Goal: Information Seeking & Learning: Learn about a topic

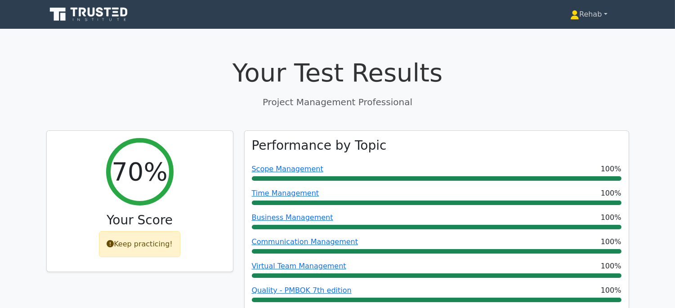
click at [577, 13] on link "Rehab" at bounding box center [588, 14] width 80 height 18
click at [564, 33] on link "Profile" at bounding box center [584, 35] width 71 height 14
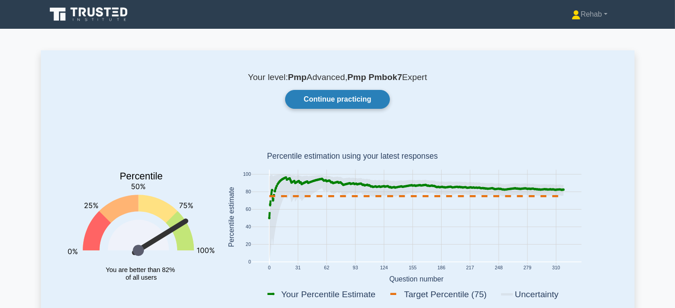
click at [308, 98] on link "Continue practicing" at bounding box center [337, 99] width 104 height 19
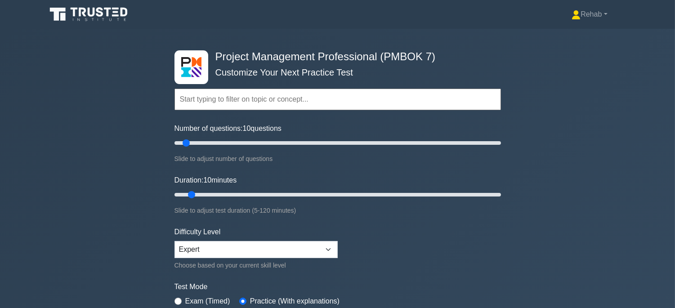
click at [288, 104] on input "text" at bounding box center [337, 100] width 326 height 22
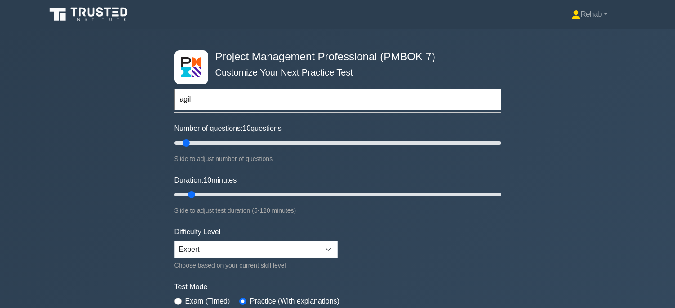
type input "agile"
click at [243, 102] on input "agile" at bounding box center [337, 100] width 326 height 22
drag, startPoint x: 228, startPoint y: 101, endPoint x: 117, endPoint y: 85, distance: 112.1
click at [117, 85] on div "Project Management Professional (PMBOK 7) Customize Your Next Practice Test agi…" at bounding box center [337, 195] width 675 height 332
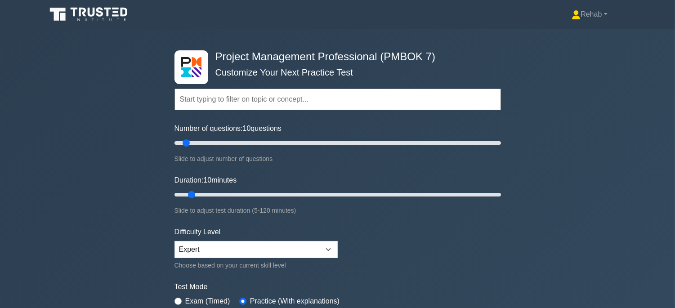
click at [342, 102] on input "text" at bounding box center [337, 100] width 326 height 22
click at [289, 97] on input "text" at bounding box center [337, 100] width 326 height 22
click at [455, 107] on input "text" at bounding box center [337, 100] width 326 height 22
click at [183, 101] on input "text" at bounding box center [337, 100] width 326 height 22
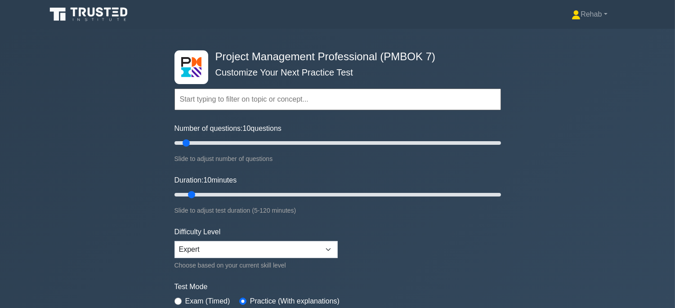
click at [183, 101] on input "text" at bounding box center [337, 100] width 326 height 22
type input "a"
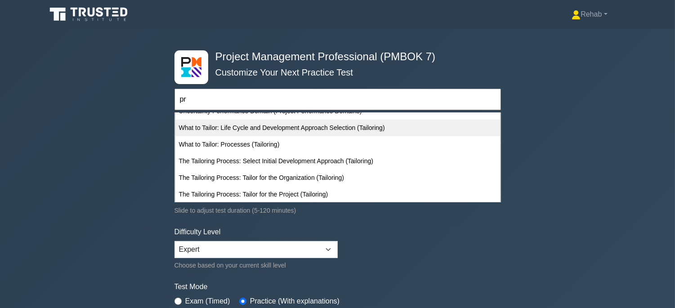
scroll to position [799, 0]
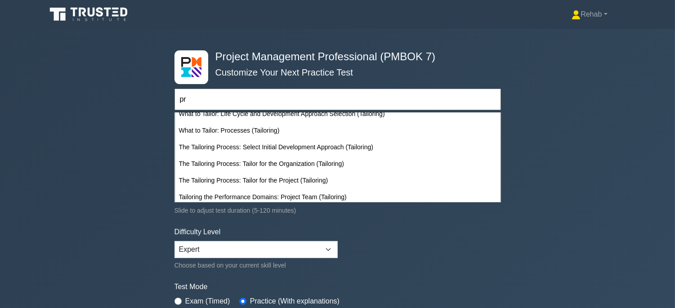
type input "pr"
